Goal: Navigation & Orientation: Find specific page/section

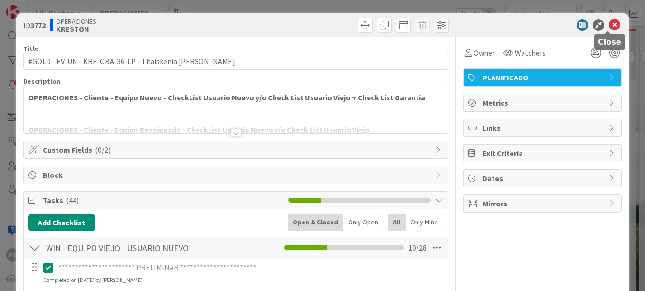
click at [609, 24] on icon at bounding box center [614, 24] width 11 height 11
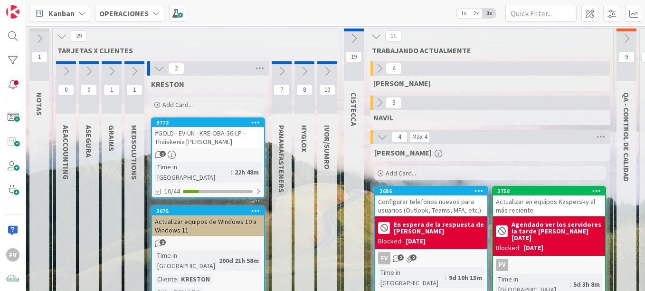
click at [159, 69] on icon at bounding box center [159, 68] width 10 height 10
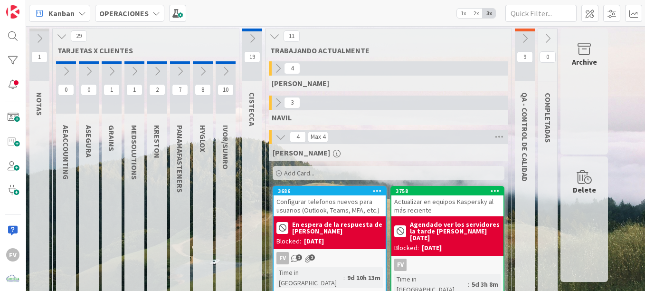
click at [251, 42] on icon at bounding box center [252, 38] width 10 height 10
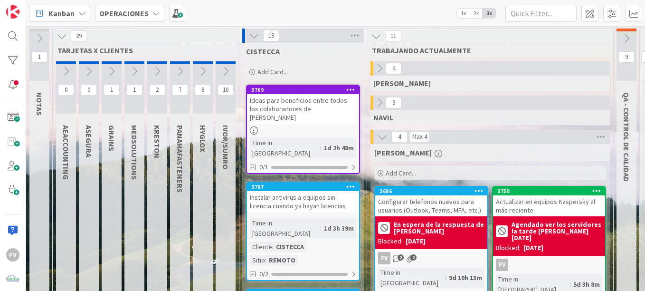
click at [296, 114] on div "Ideas para beneficios entre todos los colaboradores de [PERSON_NAME]" at bounding box center [303, 108] width 112 height 29
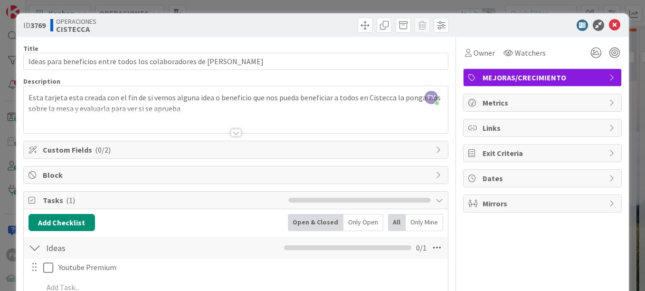
click at [244, 15] on div "ID 3769 OPERACIONES CISTECCA" at bounding box center [322, 25] width 613 height 24
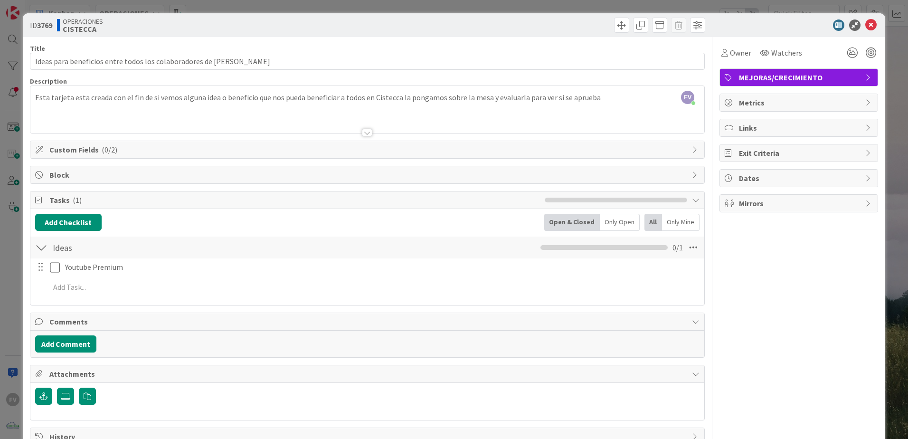
click at [16, 244] on div "ID 3769 OPERACIONES CISTECCA Title 63 / 128 Ideas para beneficios entre todos l…" at bounding box center [454, 219] width 908 height 439
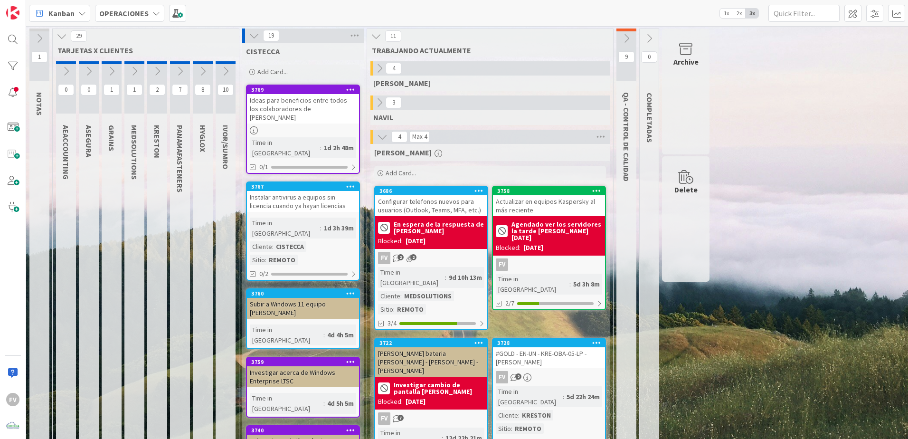
click at [256, 36] on icon at bounding box center [254, 35] width 10 height 10
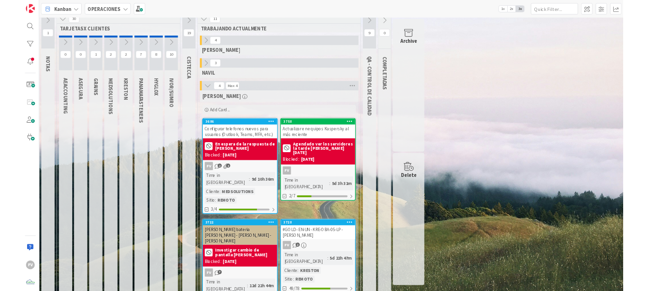
scroll to position [15, 0]
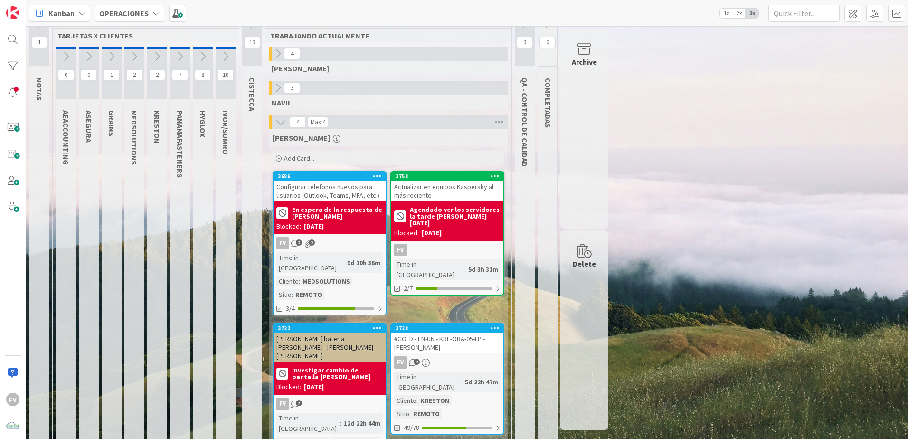
click at [154, 56] on icon at bounding box center [157, 56] width 10 height 10
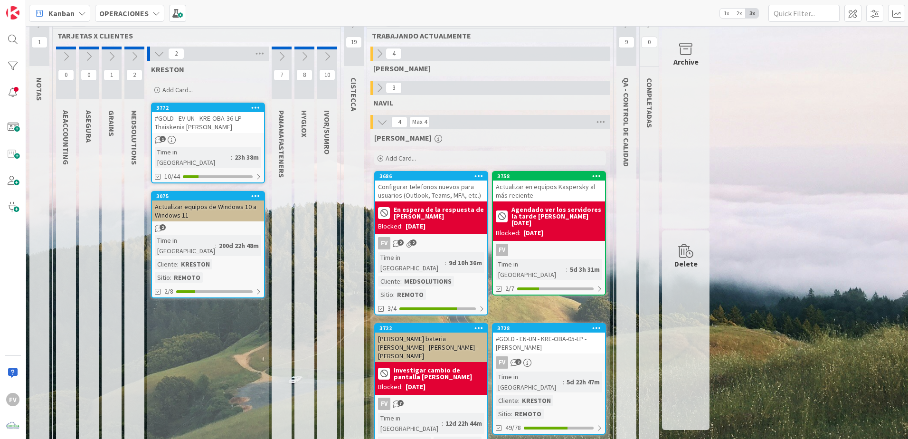
click at [331, 55] on icon at bounding box center [327, 56] width 10 height 10
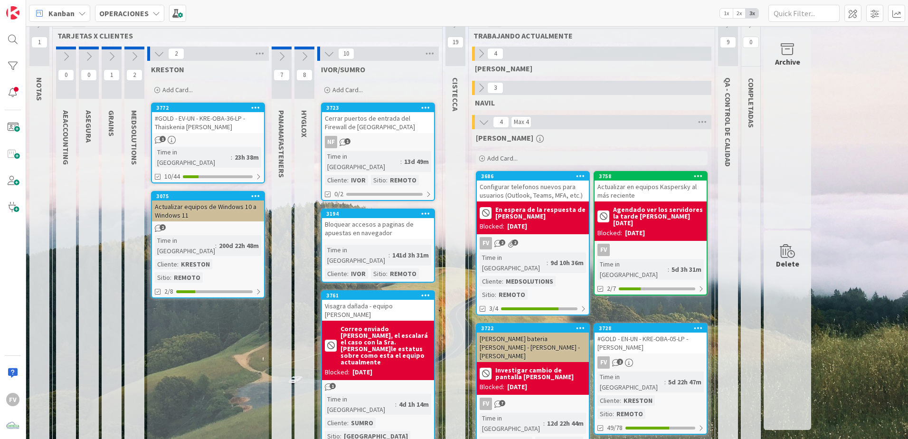
click at [331, 55] on icon at bounding box center [329, 53] width 10 height 10
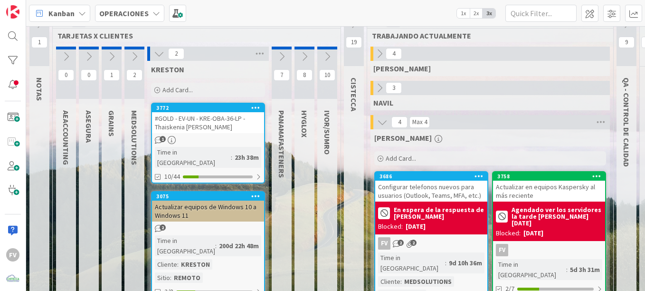
click at [207, 120] on div "#GOLD - EV-UN - KRE-OBA-36-LP - Thaiskenia [PERSON_NAME]" at bounding box center [208, 122] width 112 height 21
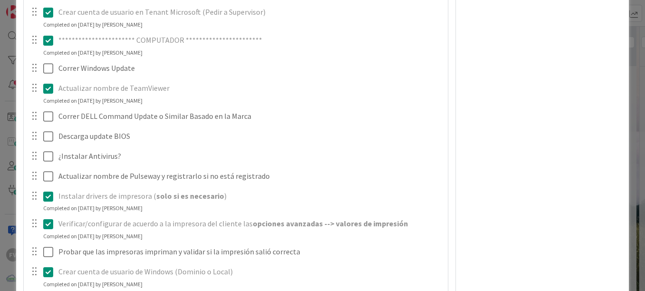
scroll to position [424, 0]
click at [42, 68] on div at bounding box center [41, 70] width 27 height 17
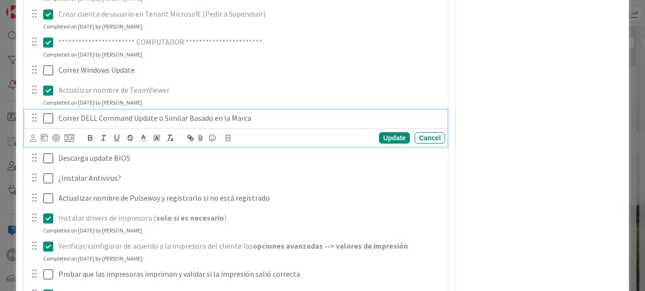
click at [51, 115] on icon at bounding box center [48, 118] width 10 height 11
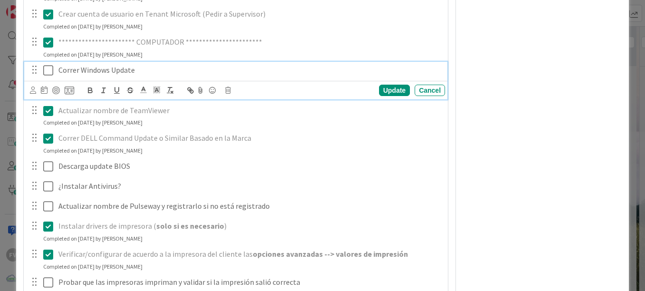
click at [46, 70] on icon at bounding box center [48, 70] width 10 height 11
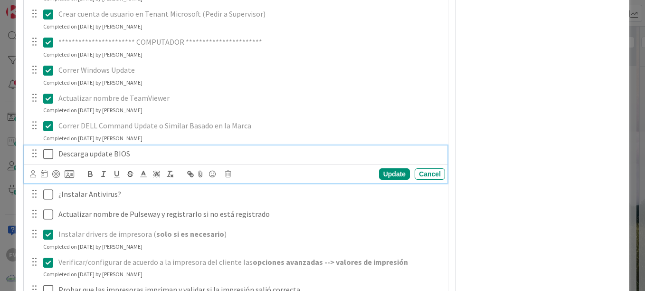
click at [48, 147] on button at bounding box center [48, 153] width 11 height 15
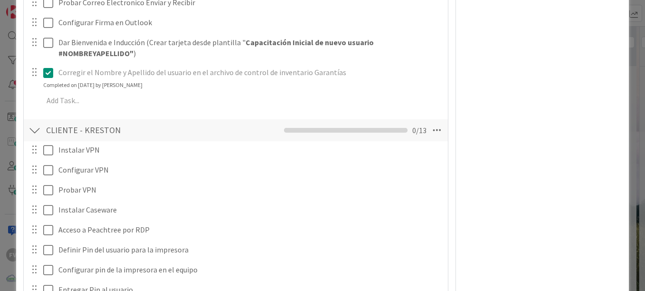
scroll to position [1089, 0]
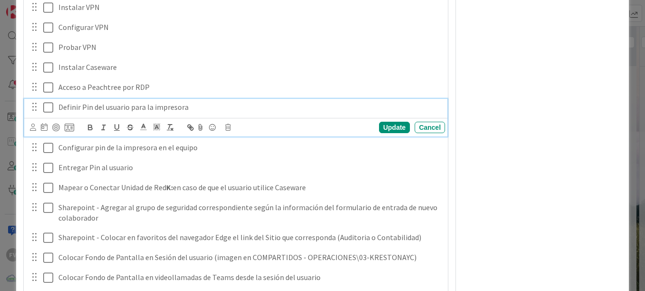
click at [44, 106] on icon at bounding box center [48, 107] width 10 height 11
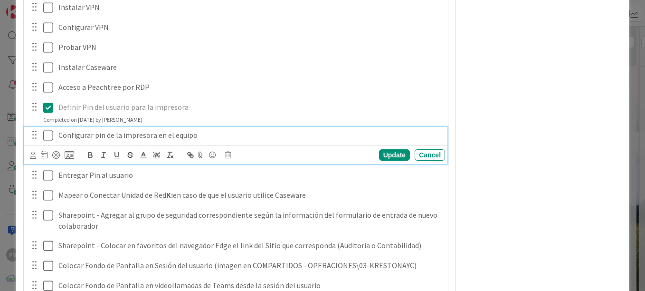
click at [43, 131] on icon at bounding box center [48, 135] width 10 height 11
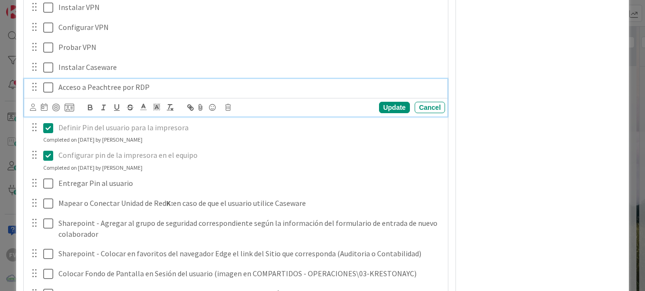
click at [56, 88] on div "Acceso a Peachtree por RDP" at bounding box center [250, 87] width 390 height 17
click at [0, 120] on html "FV Kanban OPERACIONES 1x 2x 3x 1 NOTAS 30 TARJETAS X CLIENTES 0 AEACCOUNTING 0 …" at bounding box center [322, 145] width 645 height 291
click at [55, 88] on div "Acceso a Peachtree por RDP" at bounding box center [250, 87] width 390 height 17
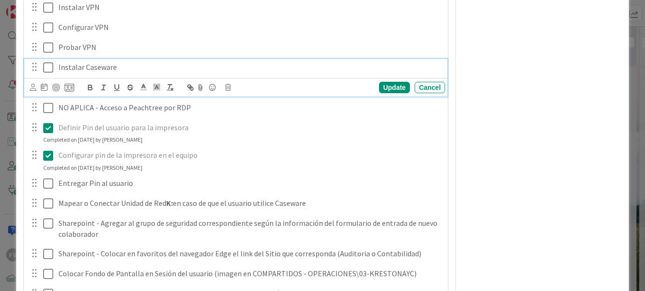
click at [52, 68] on icon at bounding box center [48, 67] width 10 height 11
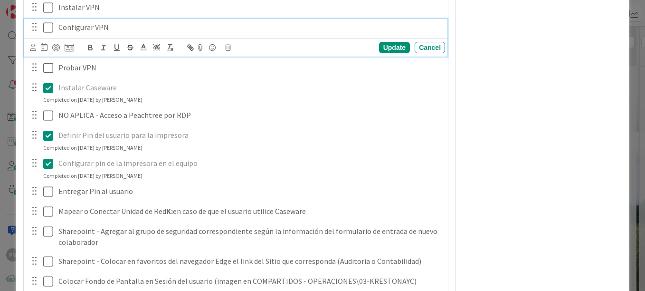
click at [50, 24] on icon at bounding box center [48, 27] width 10 height 11
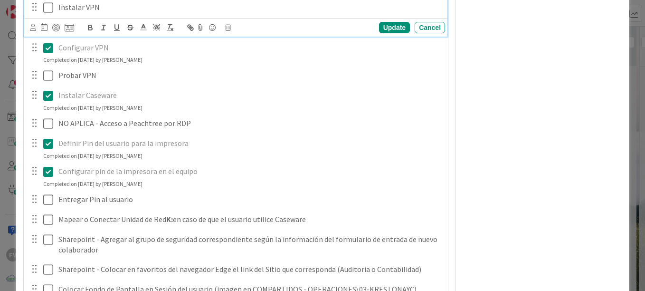
click at [51, 10] on icon at bounding box center [48, 7] width 10 height 11
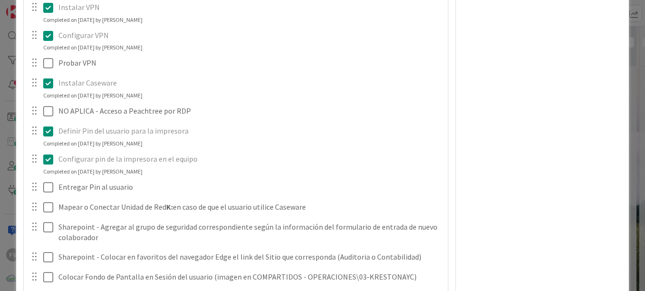
click at [0, 62] on html "FV Kanban OPERACIONES 1x 2x 3x 1 NOTAS 30 TARJETAS X CLIENTES 0 AEACCOUNTING 0 …" at bounding box center [322, 145] width 645 height 291
click at [5, 68] on div "**********" at bounding box center [322, 145] width 645 height 291
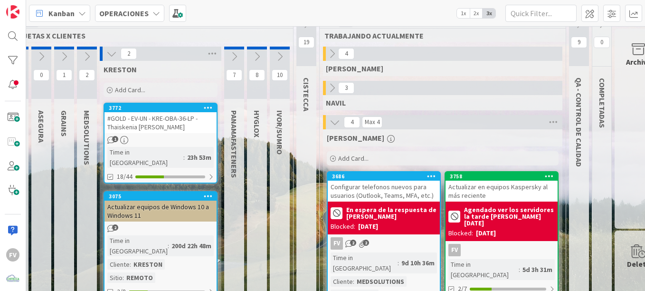
scroll to position [15, 75]
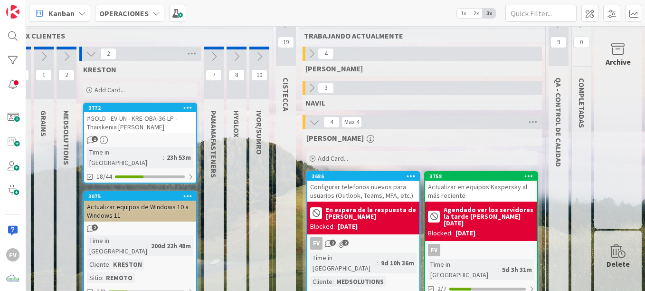
click at [448, 196] on div "Actualizar en equipos Kaspersky al más reciente" at bounding box center [481, 191] width 112 height 21
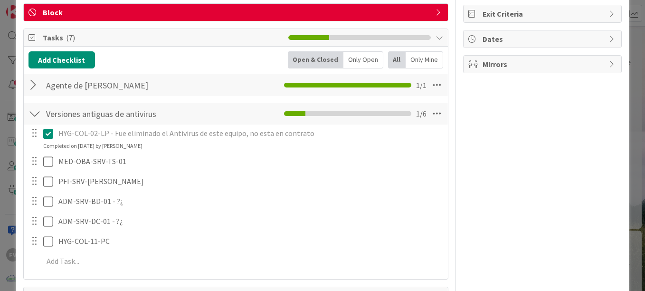
scroll to position [143, 0]
